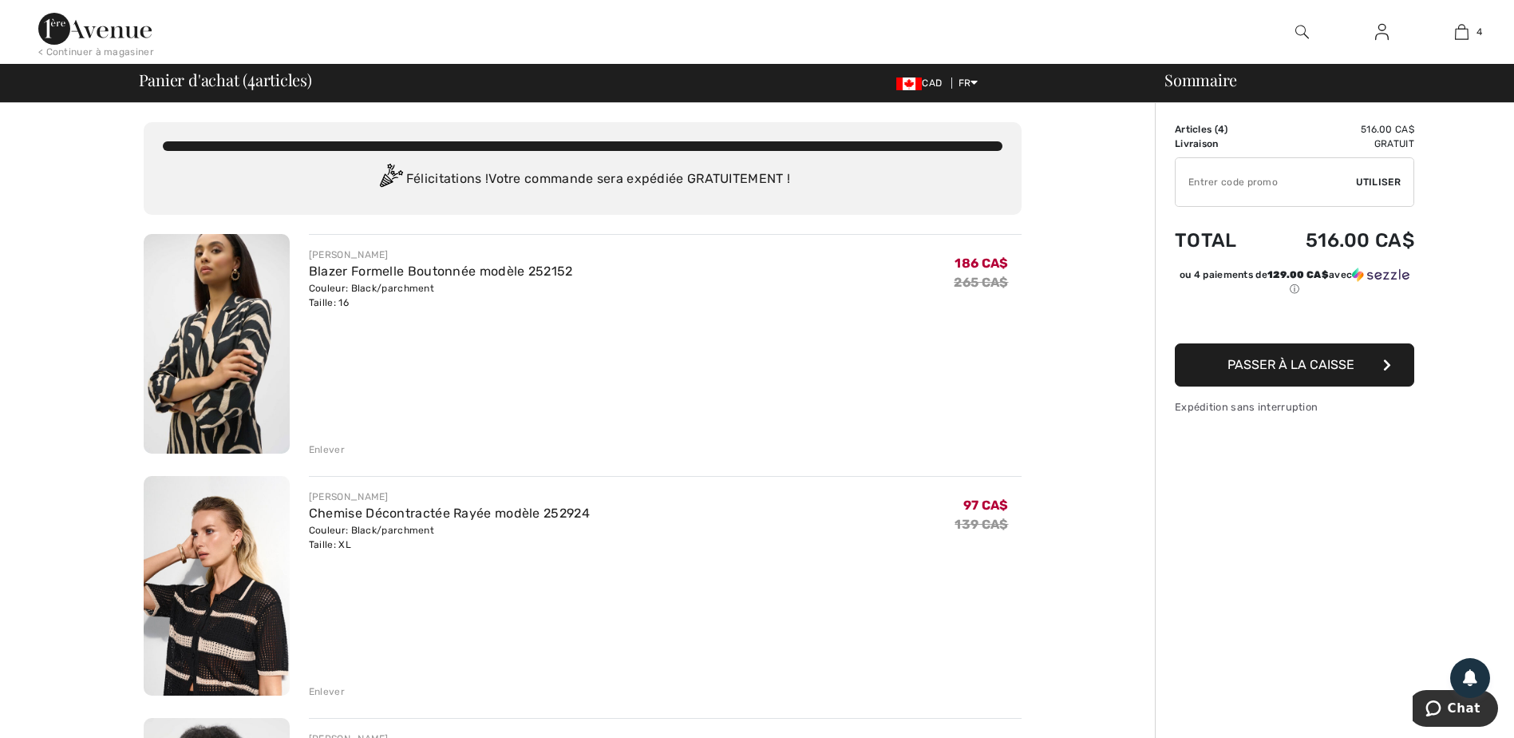
type input "NEW10"
type input "NEW15"
type input "NEW10"
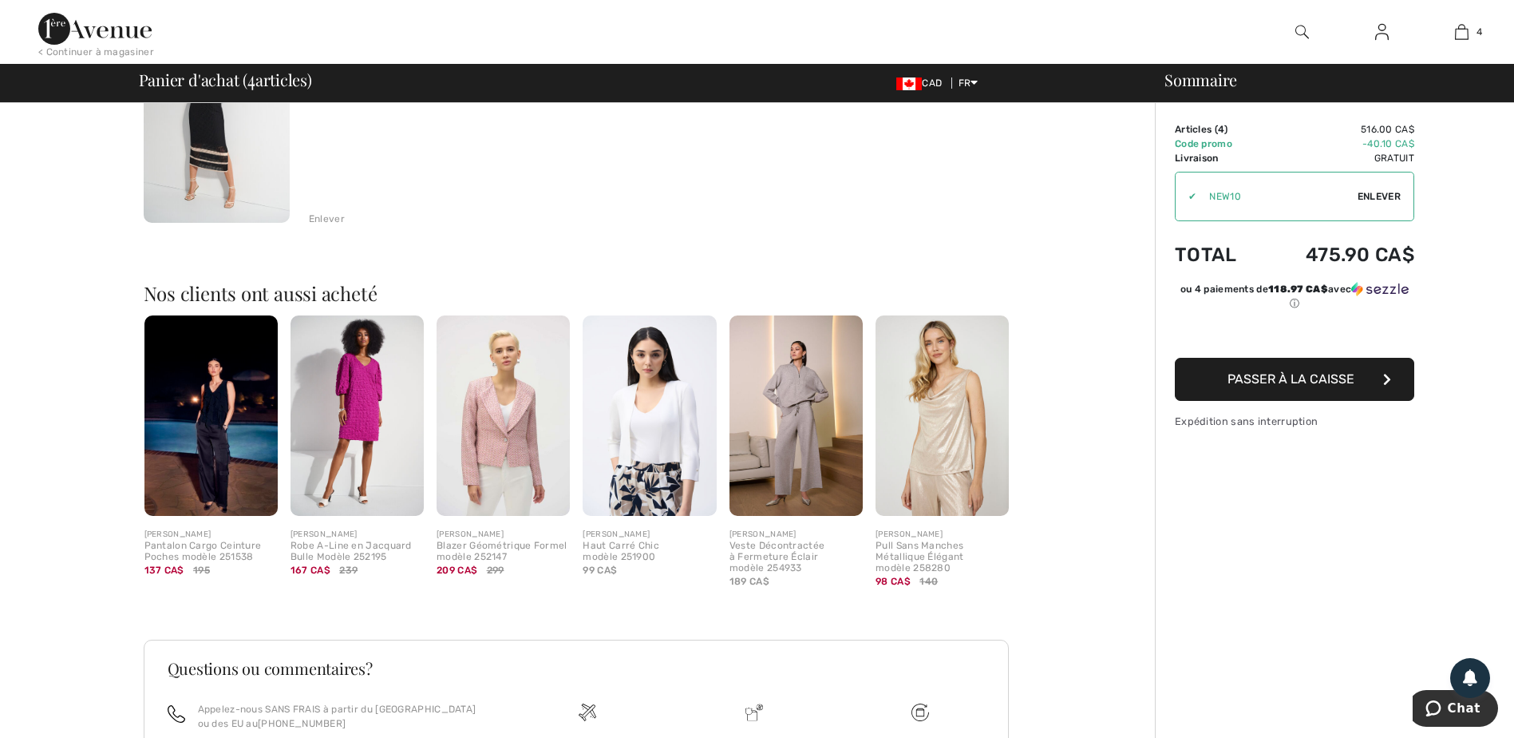
scroll to position [958, 0]
